Goal: Task Accomplishment & Management: Use online tool/utility

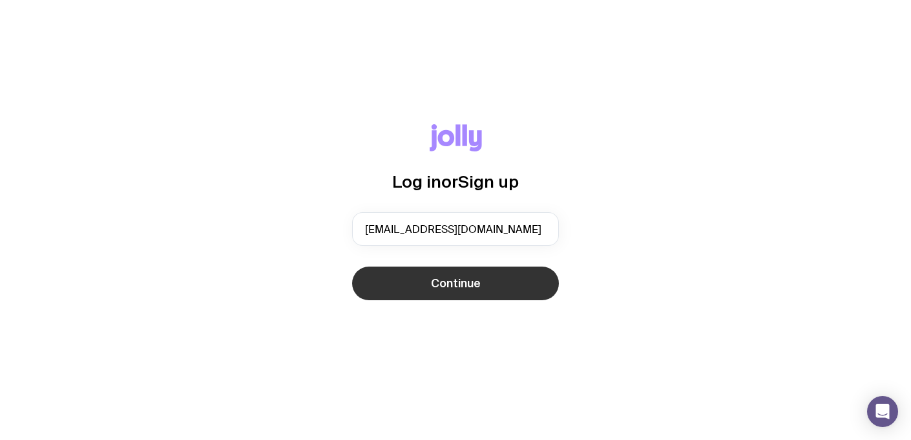
click at [483, 282] on button "Continue" at bounding box center [455, 283] width 207 height 34
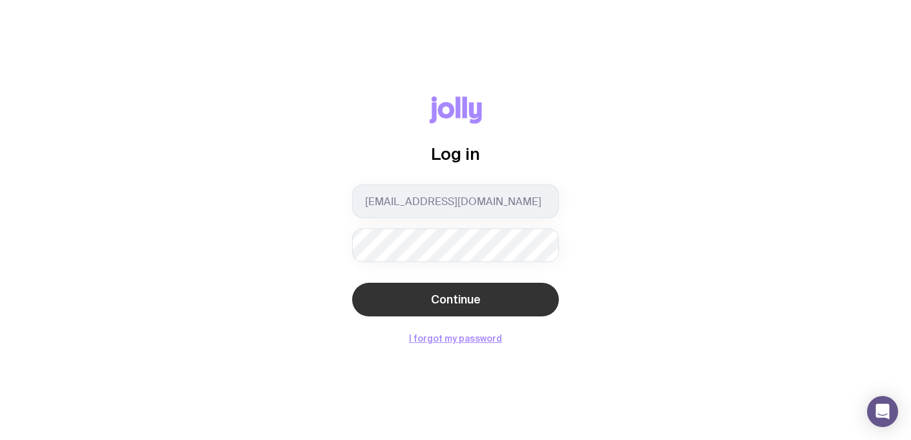
click at [445, 306] on span "Continue" at bounding box center [456, 300] width 50 height 16
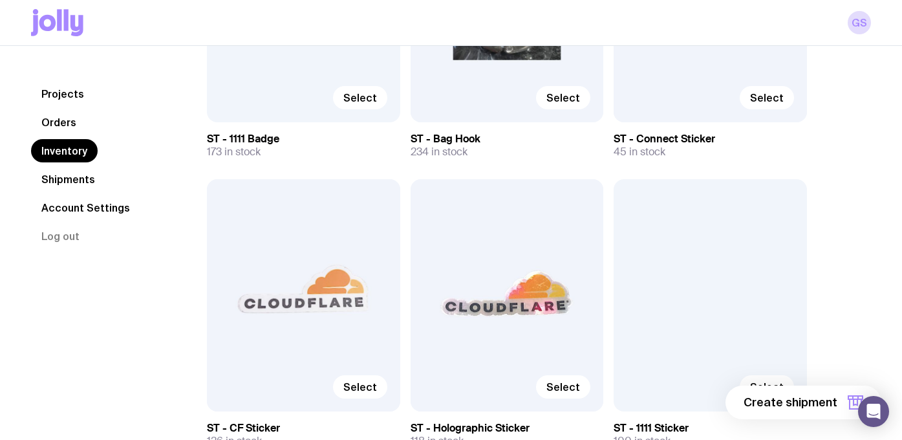
scroll to position [5416, 0]
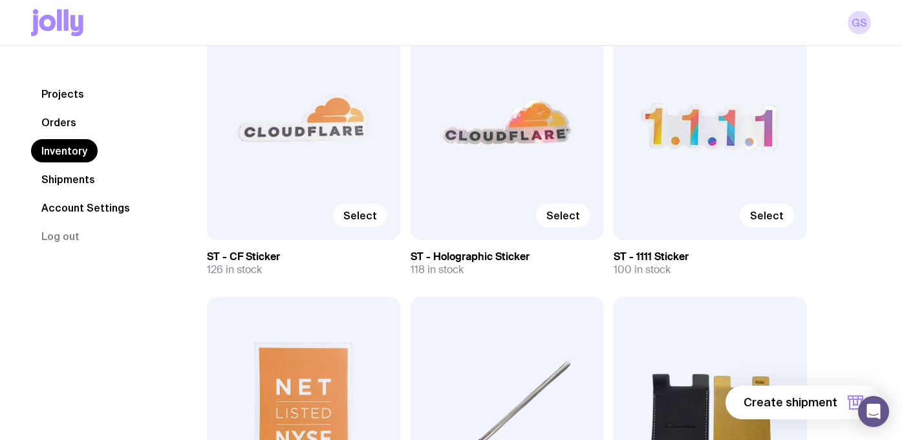
click at [359, 209] on span "Select" at bounding box center [360, 215] width 34 height 13
click at [0, 0] on input "Select" at bounding box center [0, 0] width 0 height 0
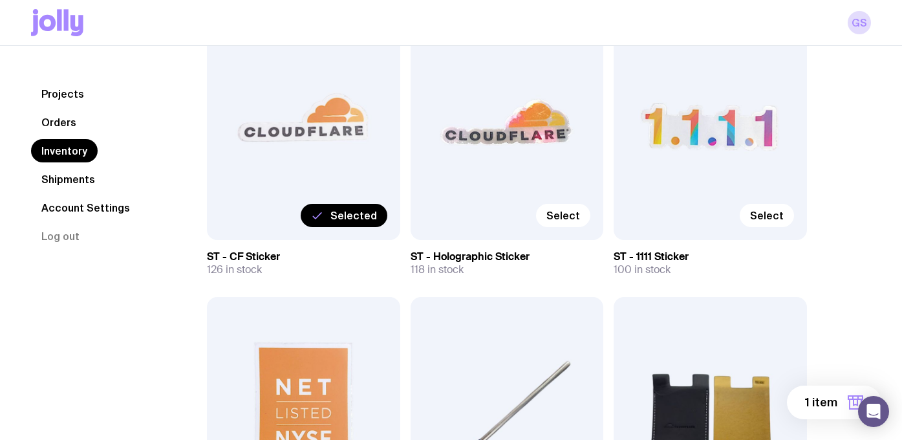
click at [312, 149] on div "Selected" at bounding box center [303, 123] width 193 height 231
click at [827, 398] on span "1 item" at bounding box center [821, 402] width 32 height 16
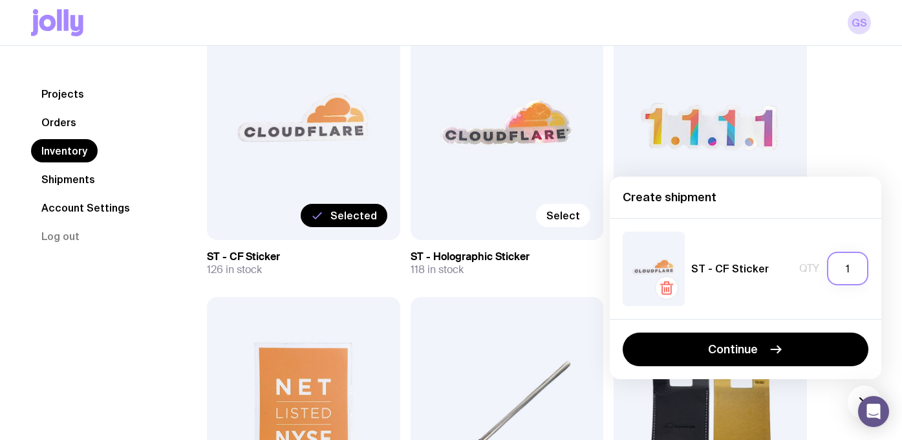
drag, startPoint x: 851, startPoint y: 268, endPoint x: 844, endPoint y: 268, distance: 7.1
click at [844, 268] on input "1" at bounding box center [847, 268] width 41 height 34
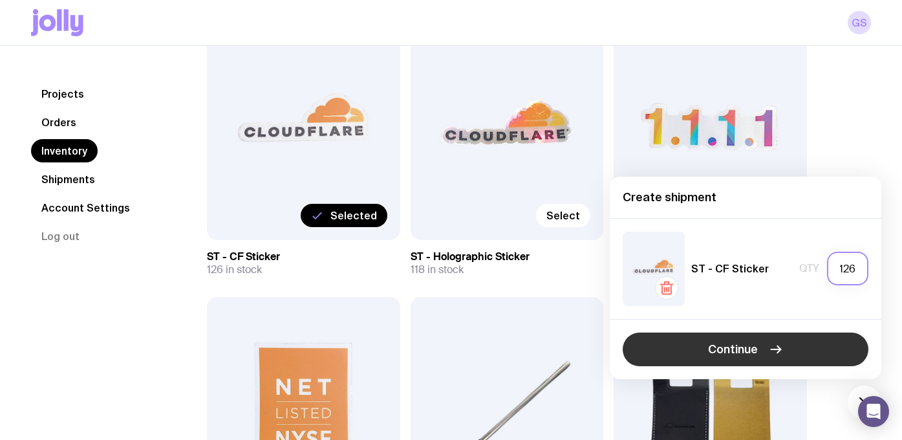
type input "126"
click at [761, 350] on button "Continue" at bounding box center [746, 349] width 246 height 34
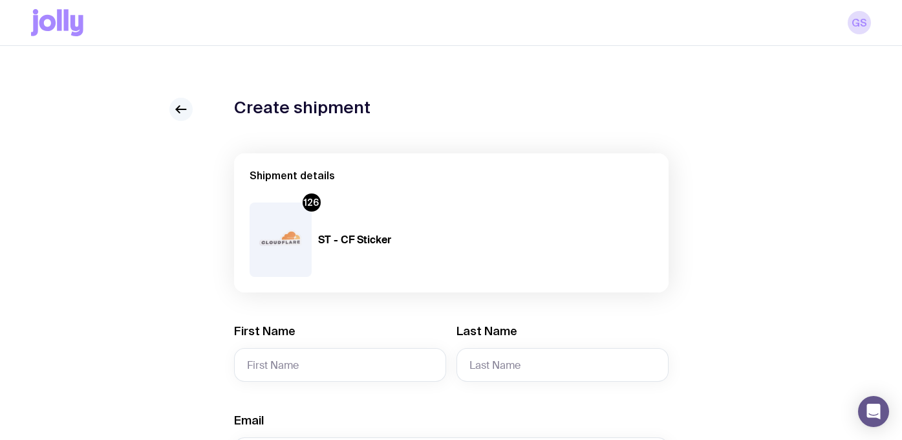
click at [184, 105] on icon at bounding box center [181, 109] width 16 height 16
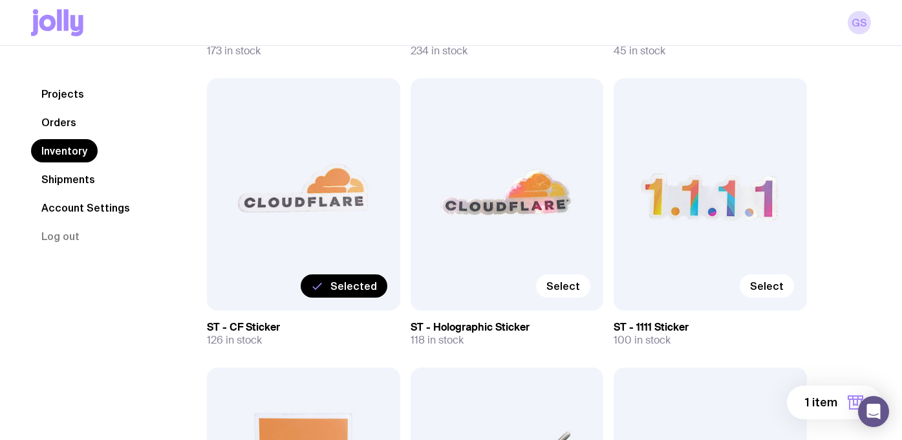
scroll to position [5371, 0]
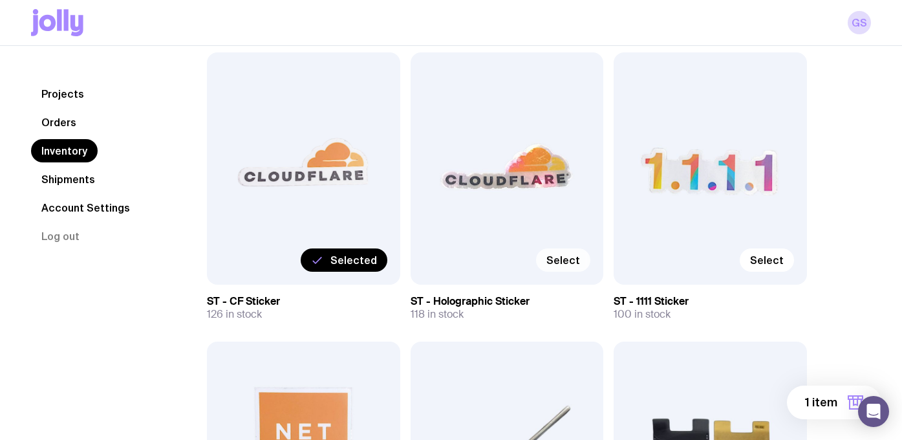
click at [565, 253] on span "Select" at bounding box center [563, 259] width 34 height 13
click at [0, 0] on input "Select" at bounding box center [0, 0] width 0 height 0
click at [807, 399] on span "2 items" at bounding box center [816, 402] width 42 height 16
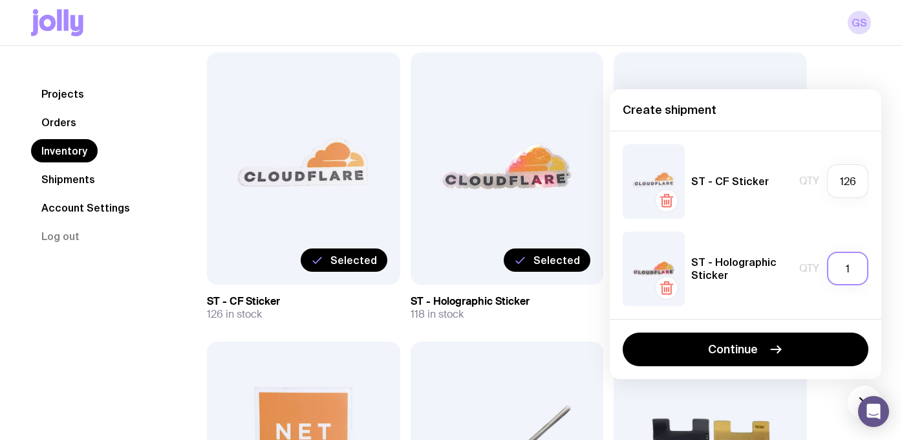
click at [860, 267] on input "1" at bounding box center [847, 268] width 41 height 34
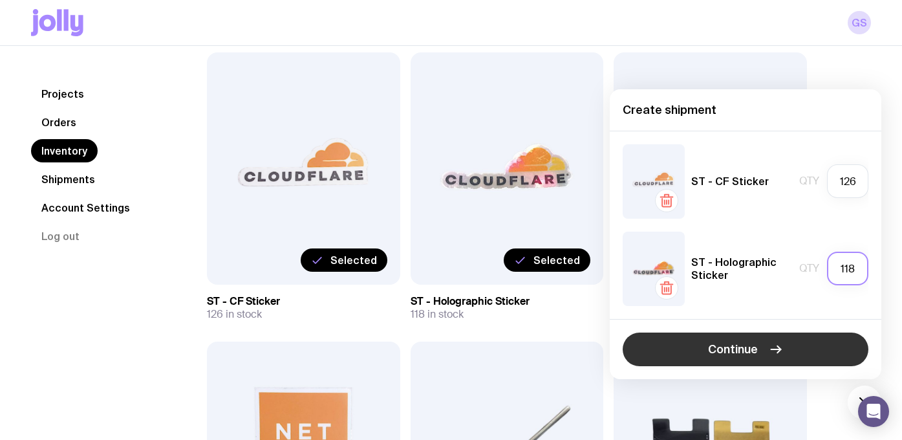
type input "118"
click at [741, 346] on span "Continue" at bounding box center [733, 349] width 50 height 16
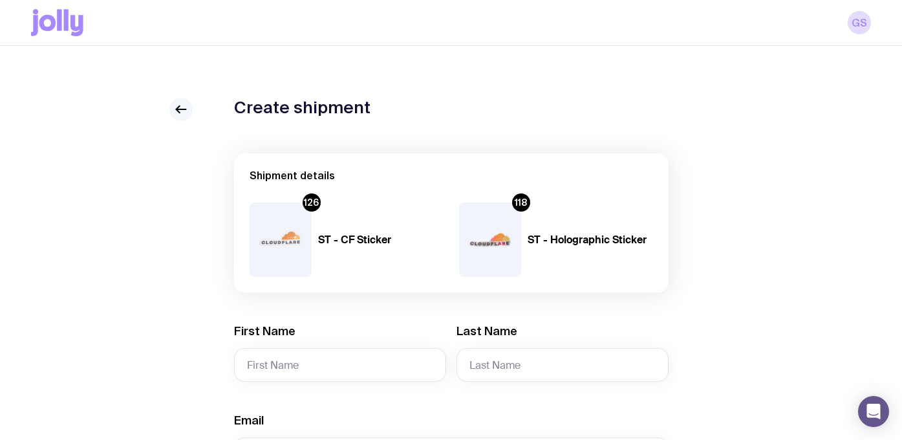
click at [170, 111] on link at bounding box center [180, 109] width 23 height 23
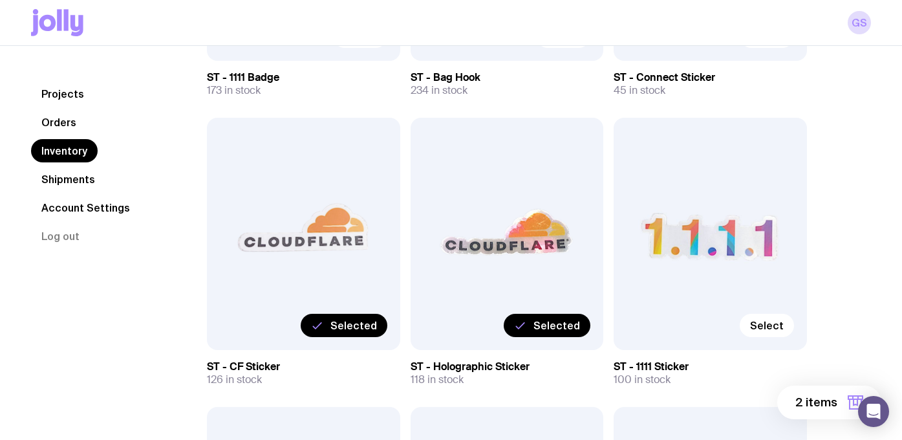
scroll to position [5318, 0]
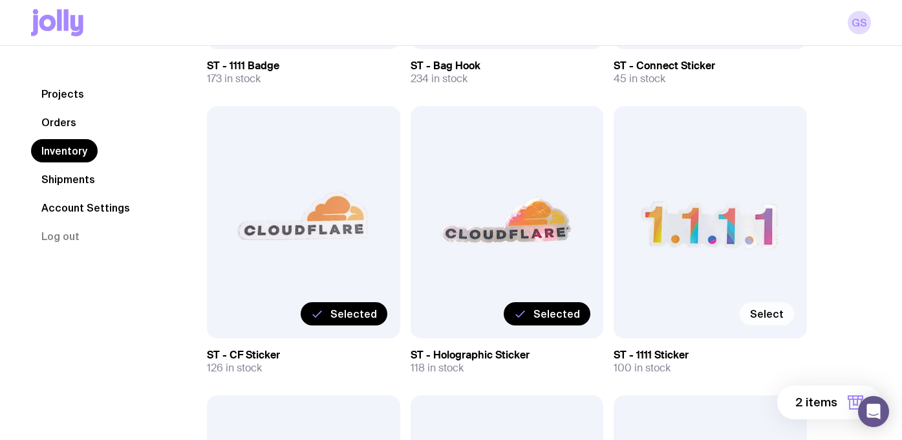
click at [765, 307] on span "Select" at bounding box center [767, 313] width 34 height 13
click at [0, 0] on input "Select" at bounding box center [0, 0] width 0 height 0
click at [814, 412] on button "3 items" at bounding box center [829, 402] width 103 height 34
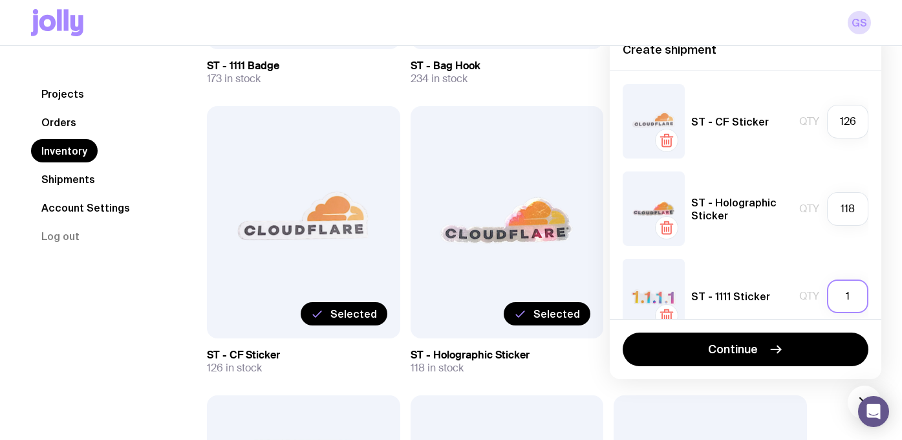
click at [847, 291] on input "1" at bounding box center [847, 296] width 41 height 34
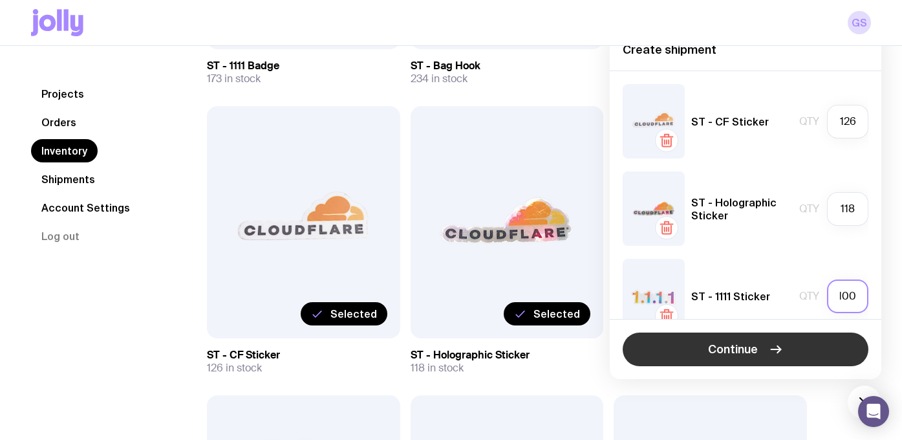
type input "100"
click at [734, 349] on span "Continue" at bounding box center [733, 349] width 50 height 16
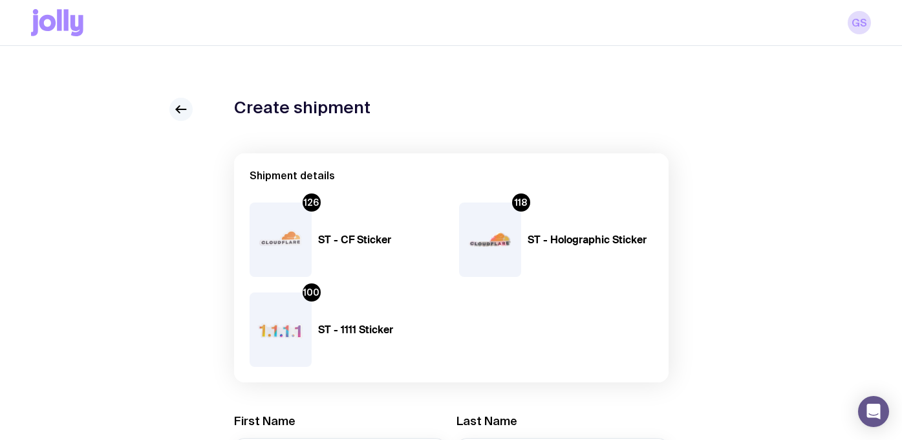
click at [177, 107] on icon at bounding box center [181, 109] width 16 height 16
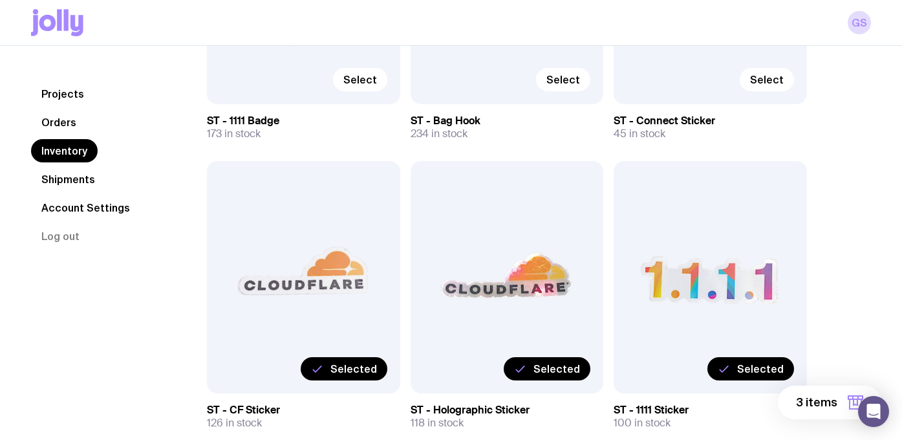
scroll to position [5360, 0]
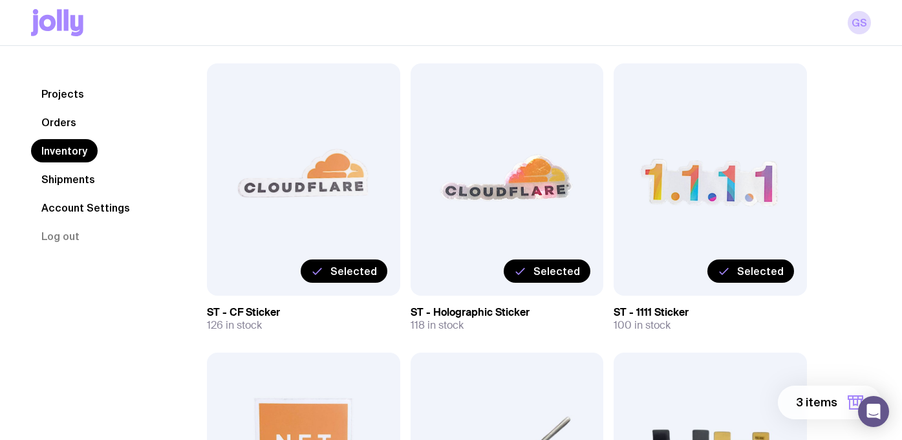
click at [824, 393] on button "3 items" at bounding box center [829, 402] width 103 height 34
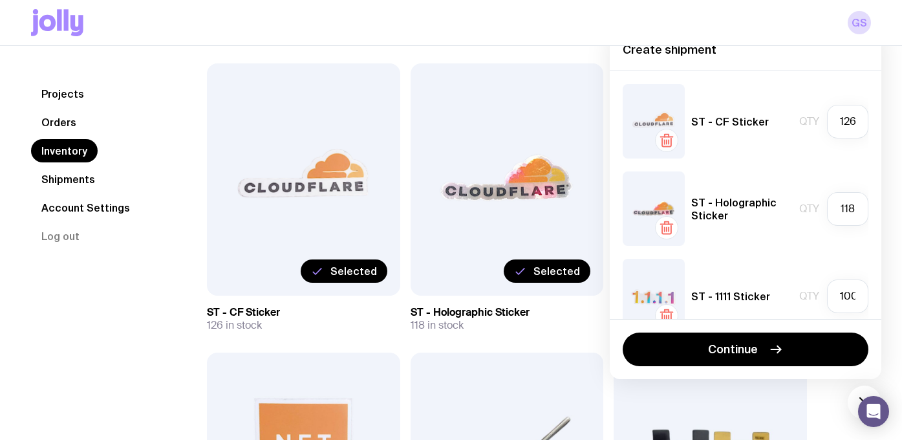
click at [668, 138] on icon "button" at bounding box center [667, 141] width 16 height 16
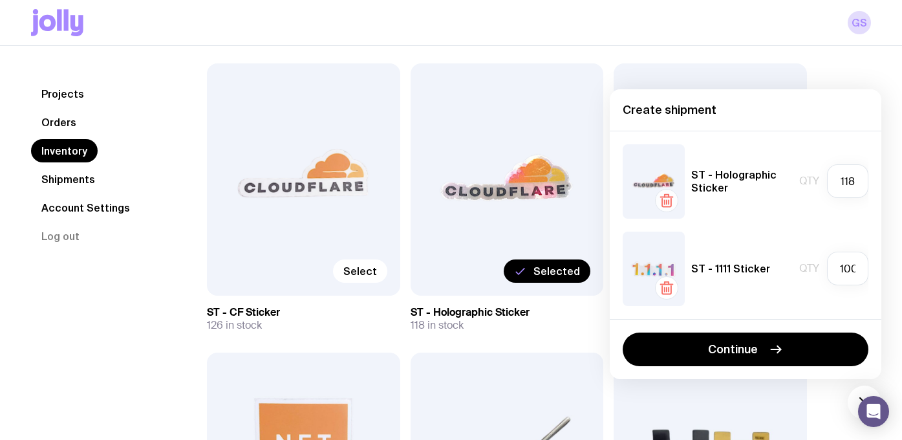
click at [672, 205] on icon "button" at bounding box center [667, 201] width 16 height 16
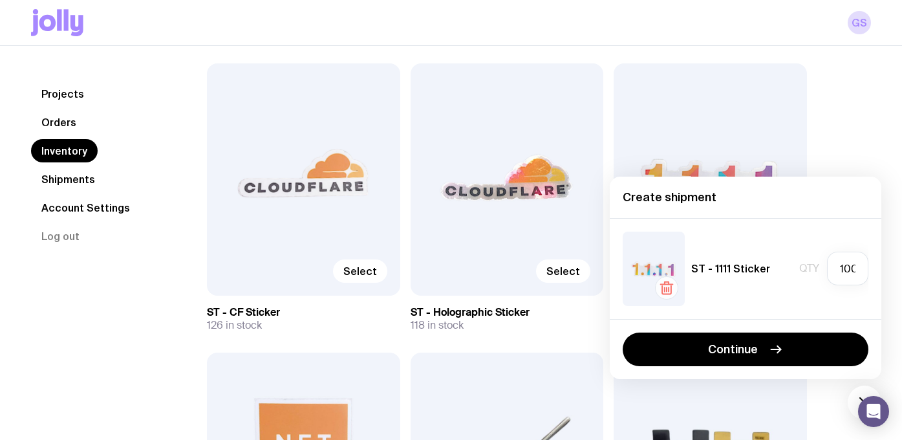
click at [663, 295] on icon "button" at bounding box center [667, 288] width 16 height 16
